Goal: Browse casually: Explore the website without a specific task or goal

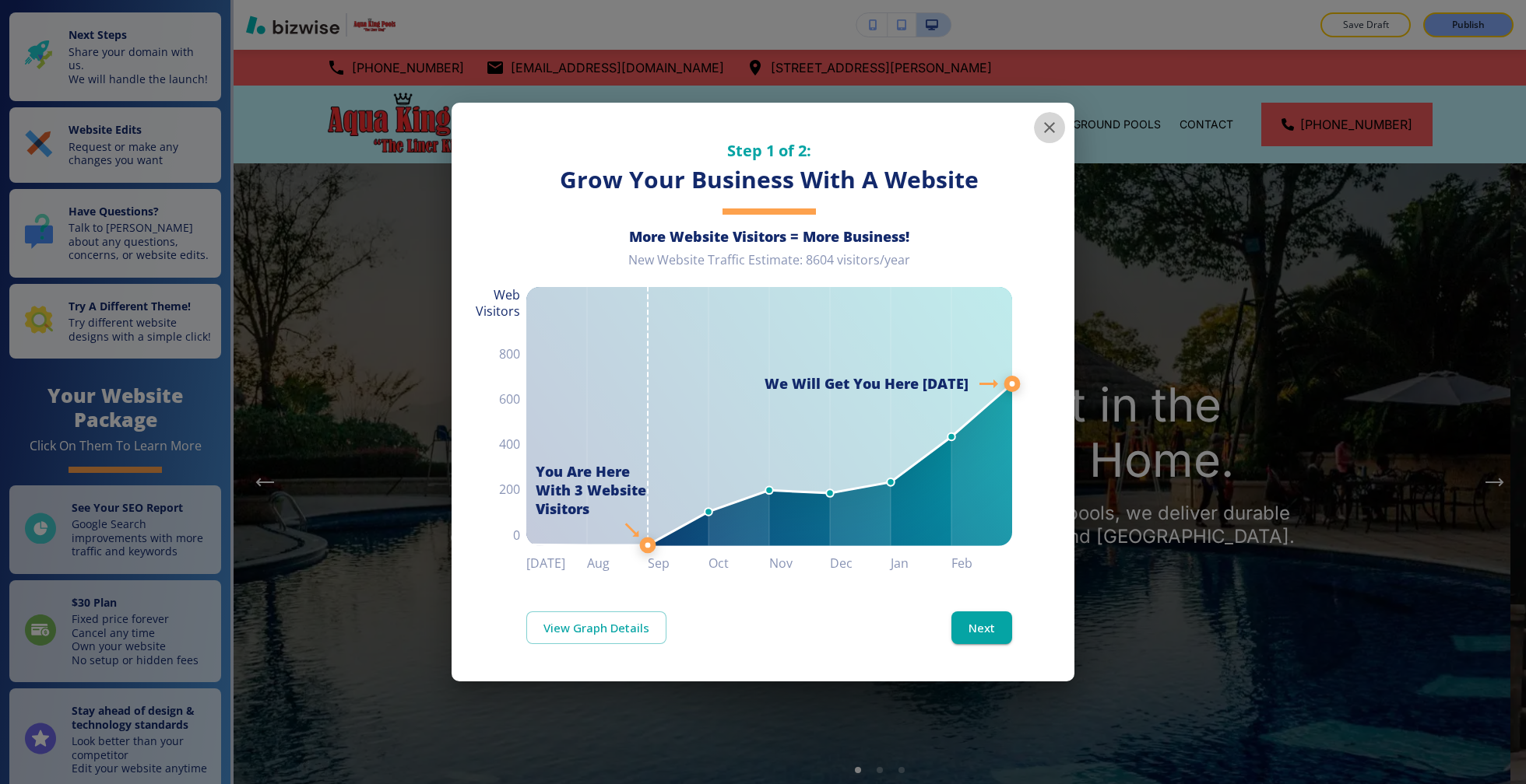
click at [1049, 130] on icon "button" at bounding box center [1049, 127] width 19 height 19
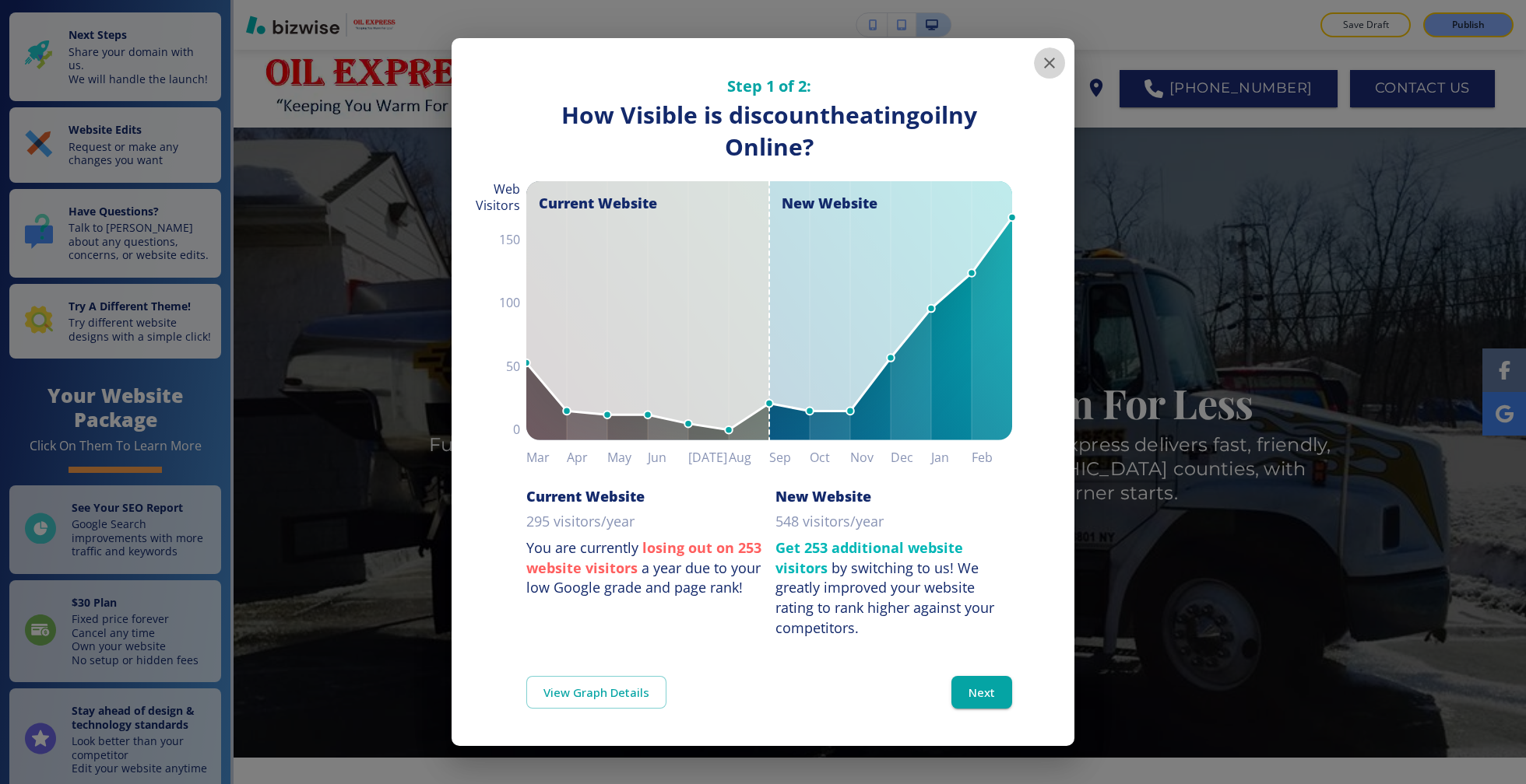
click at [1052, 61] on icon "button" at bounding box center [1049, 62] width 11 height 11
